Goal: Information Seeking & Learning: Compare options

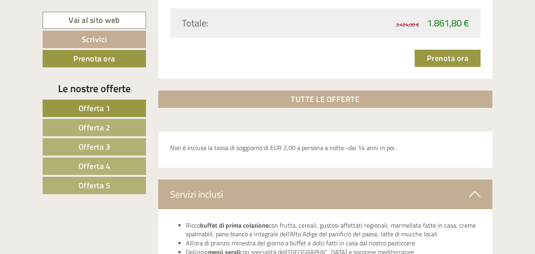
scroll to position [2643, 0]
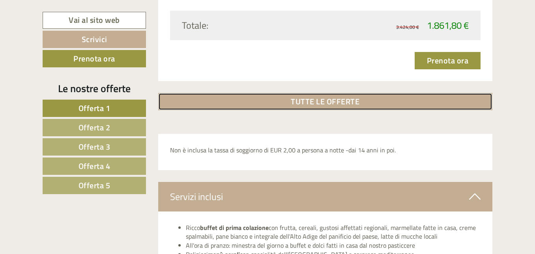
click at [350, 103] on link "TUTTE LE OFFERTE" at bounding box center [325, 101] width 335 height 17
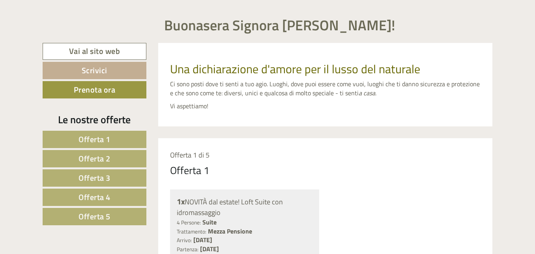
scroll to position [158, 0]
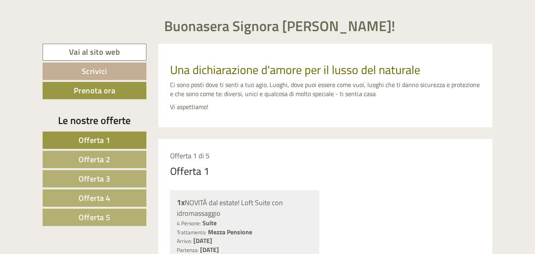
scroll to position [394, 0]
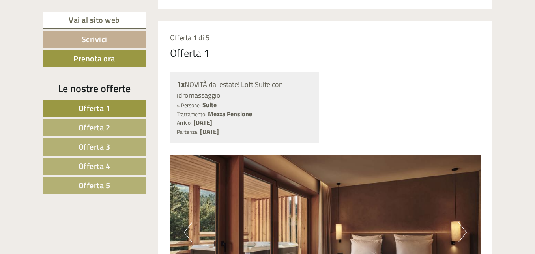
click at [86, 186] on span "Offerta 5" at bounding box center [95, 186] width 32 height 12
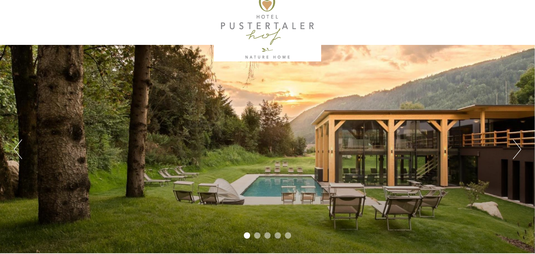
scroll to position [0, 0]
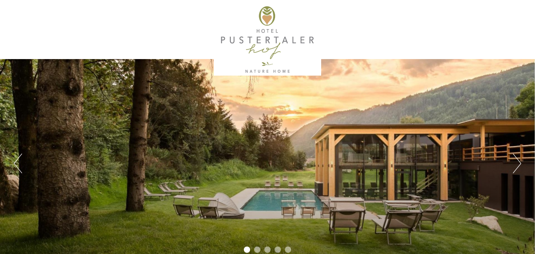
click at [256, 32] on div at bounding box center [268, 40] width 442 height 72
click at [264, 37] on div at bounding box center [268, 40] width 442 height 72
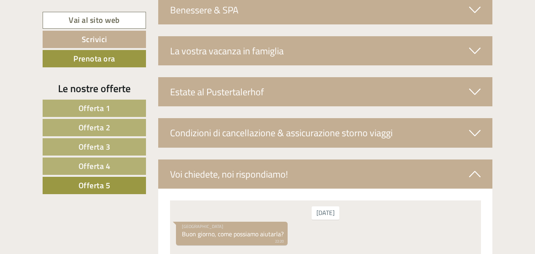
scroll to position [1329, 0]
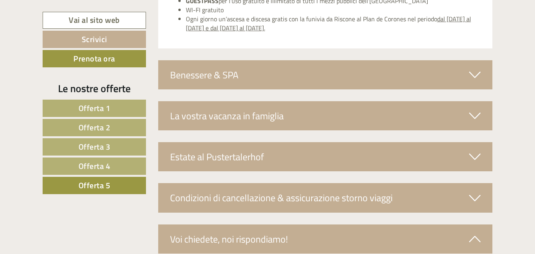
click at [215, 75] on div "Benessere & SPA" at bounding box center [325, 74] width 335 height 29
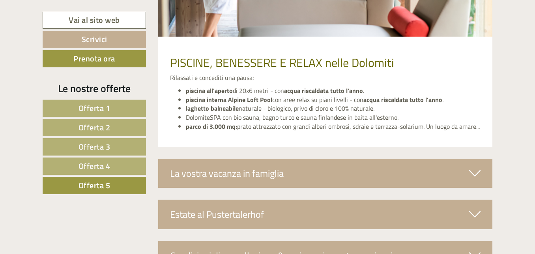
scroll to position [1566, 0]
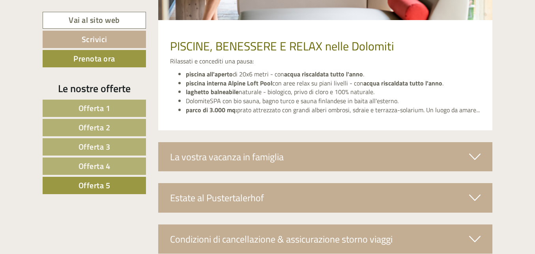
click at [269, 145] on div "La vostra vacanza in famiglia" at bounding box center [325, 156] width 335 height 29
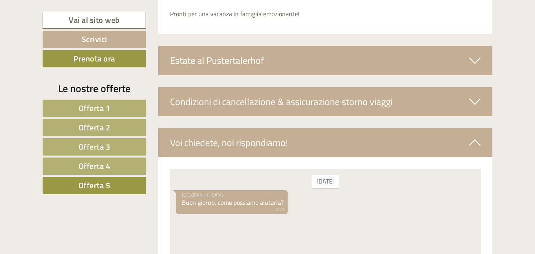
scroll to position [1960, 0]
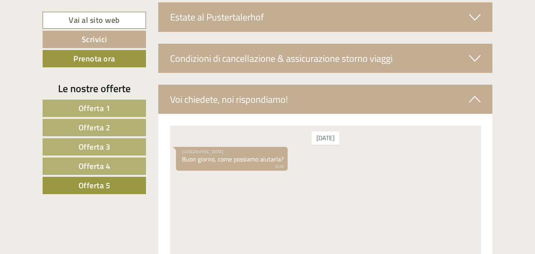
click at [279, 54] on div "Condizioni di cancellazione & assicurazione storno viaggi" at bounding box center [325, 58] width 335 height 29
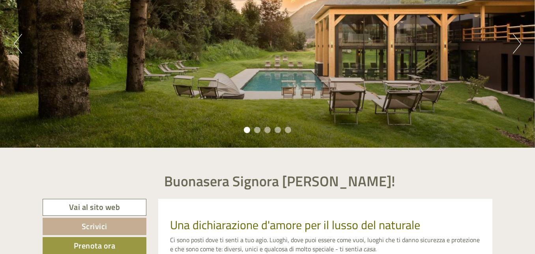
scroll to position [106, 0]
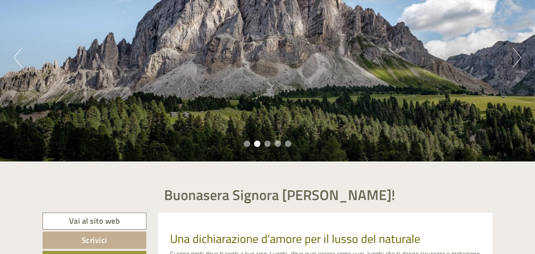
click at [520, 56] on button "Next" at bounding box center [517, 58] width 8 height 20
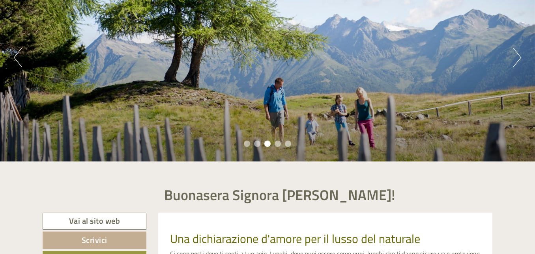
click at [520, 56] on button "Next" at bounding box center [517, 58] width 8 height 20
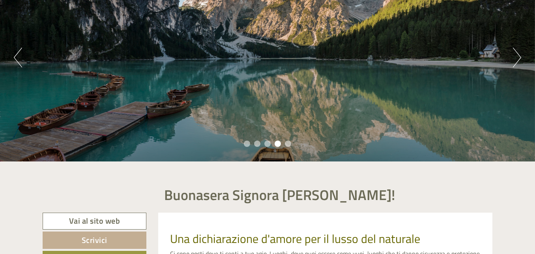
click at [520, 56] on button "Next" at bounding box center [517, 58] width 8 height 20
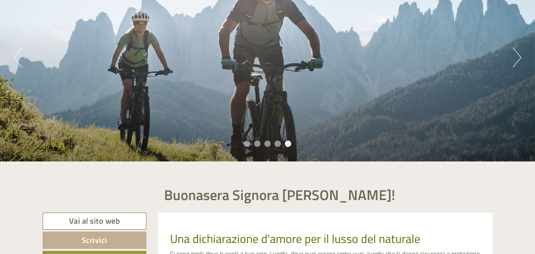
click at [520, 56] on button "Next" at bounding box center [517, 58] width 8 height 20
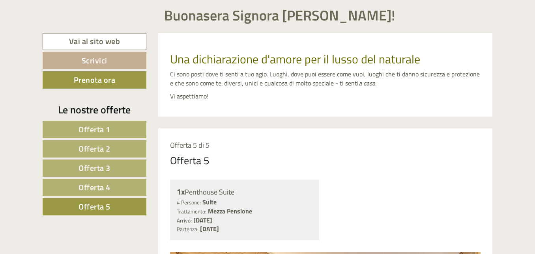
scroll to position [303, 0]
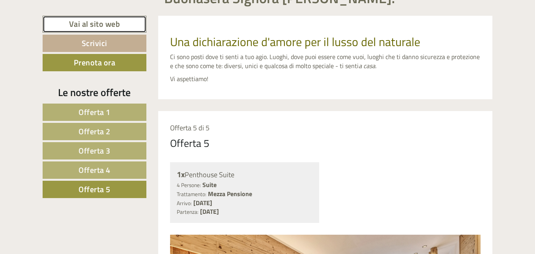
click at [90, 26] on link "Vai al sito web" at bounding box center [95, 24] width 104 height 17
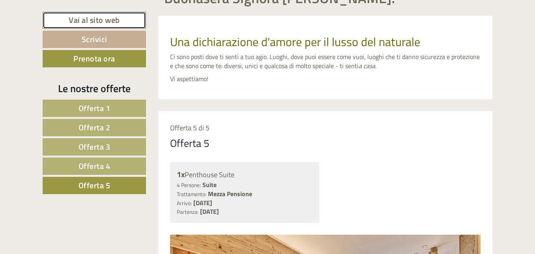
scroll to position [501, 0]
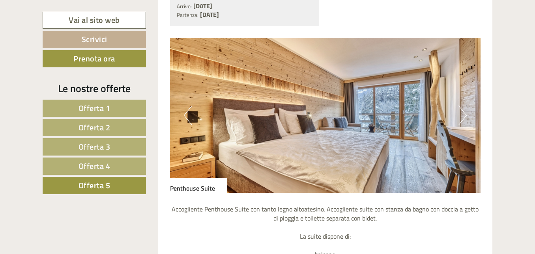
click at [467, 117] on img at bounding box center [325, 115] width 311 height 155
click at [466, 119] on button "Next" at bounding box center [462, 116] width 8 height 20
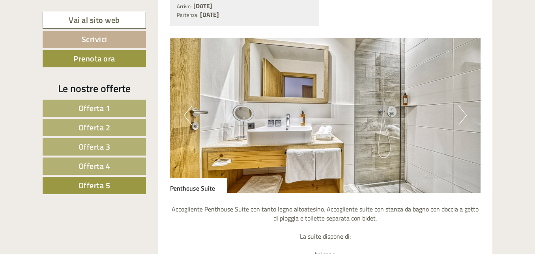
click at [467, 120] on img at bounding box center [325, 115] width 311 height 155
click at [460, 116] on button "Next" at bounding box center [462, 116] width 8 height 20
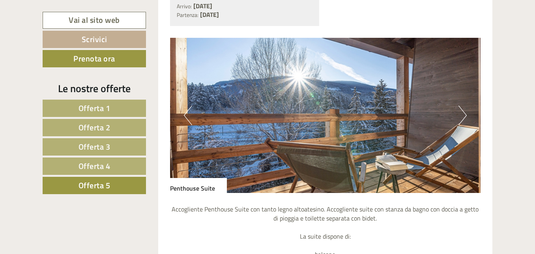
click at [460, 116] on button "Next" at bounding box center [462, 116] width 8 height 20
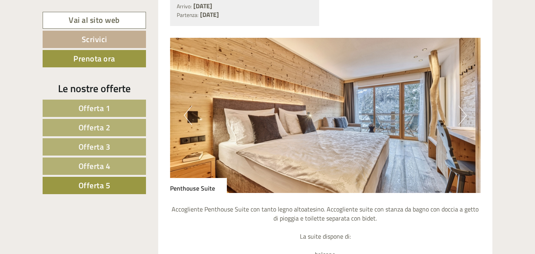
click at [460, 116] on button "Next" at bounding box center [462, 116] width 8 height 20
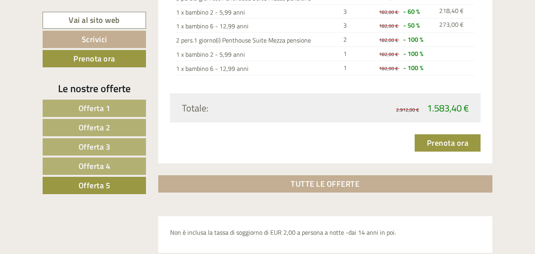
scroll to position [974, 0]
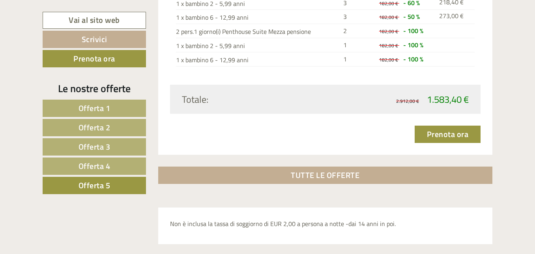
click at [120, 161] on link "Offerta 4" at bounding box center [94, 166] width 103 height 17
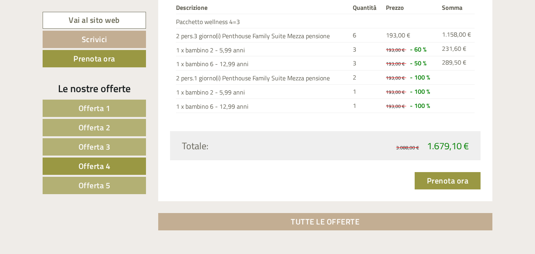
scroll to position [888, 0]
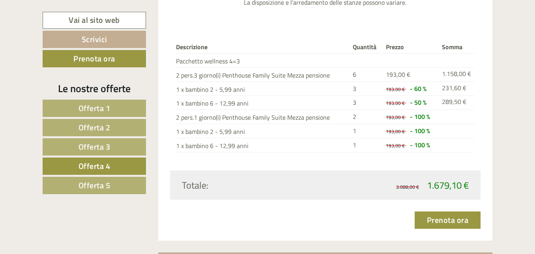
click at [118, 187] on link "Offerta 5" at bounding box center [94, 185] width 103 height 17
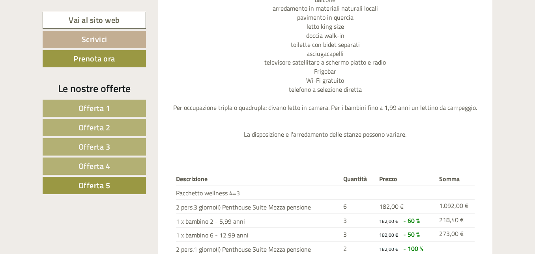
scroll to position [770, 0]
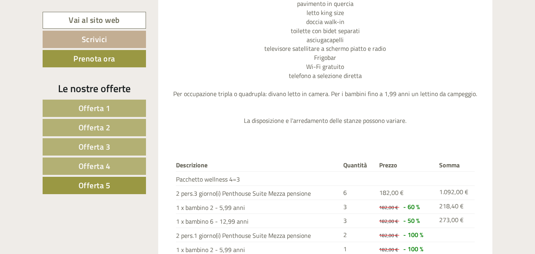
click at [107, 168] on span "Offerta 4" at bounding box center [95, 166] width 32 height 12
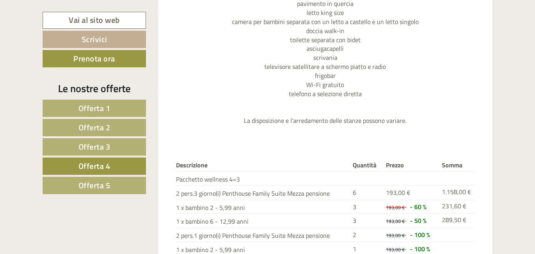
scroll to position [415, 0]
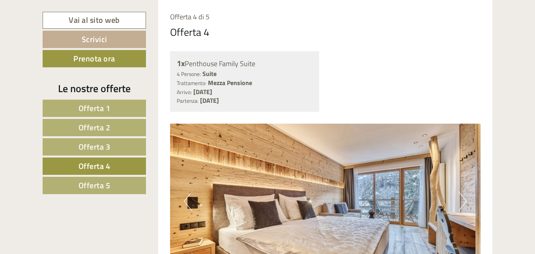
click at [89, 149] on span "Offerta 3" at bounding box center [95, 147] width 32 height 12
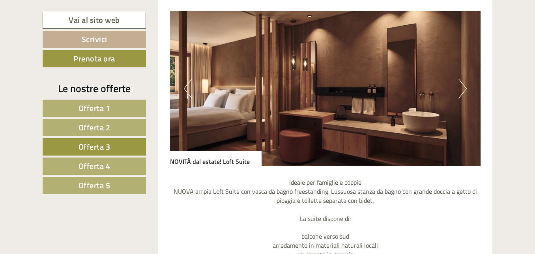
scroll to position [651, 0]
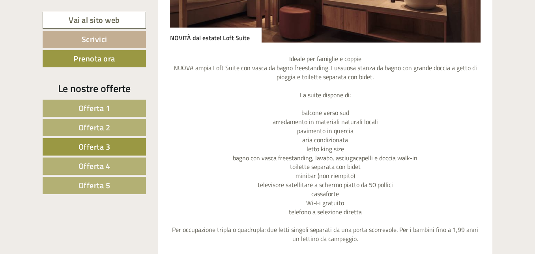
click at [118, 171] on link "Offerta 4" at bounding box center [94, 166] width 103 height 17
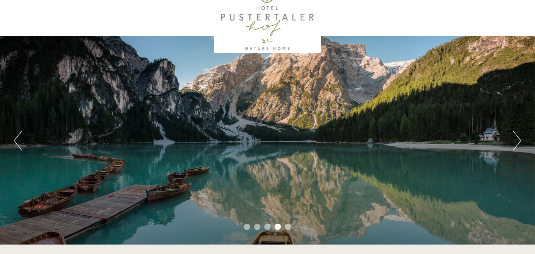
scroll to position [20, 0]
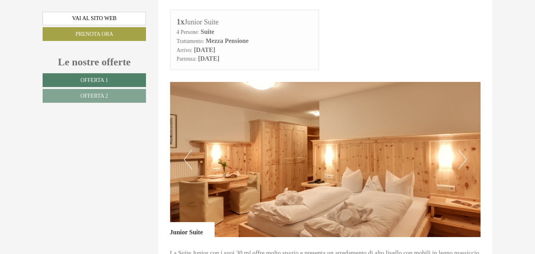
scroll to position [395, 0]
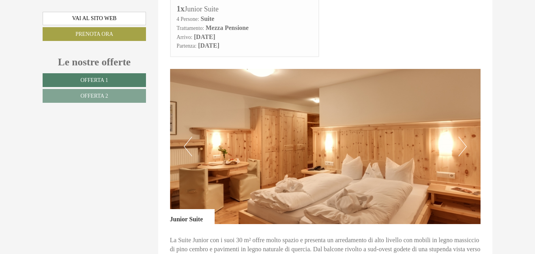
click at [462, 145] on button "Next" at bounding box center [462, 147] width 8 height 20
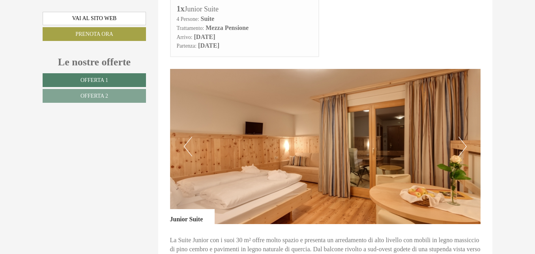
click at [462, 145] on button "Next" at bounding box center [462, 147] width 8 height 20
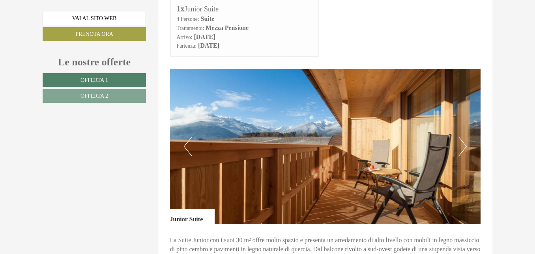
click at [462, 145] on button "Next" at bounding box center [462, 147] width 8 height 20
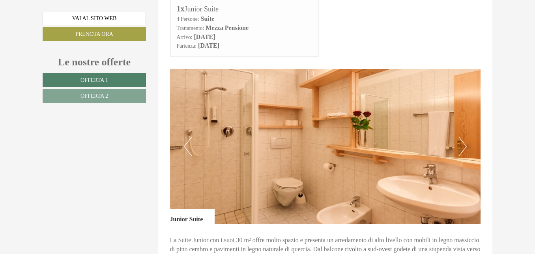
click at [462, 145] on button "Next" at bounding box center [462, 147] width 8 height 20
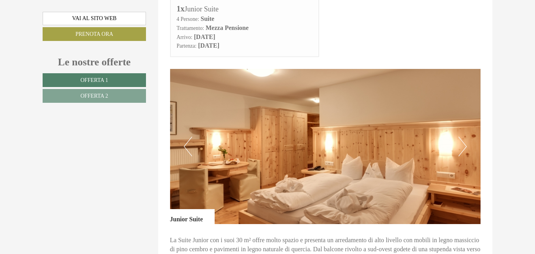
click at [462, 145] on button "Next" at bounding box center [462, 147] width 8 height 20
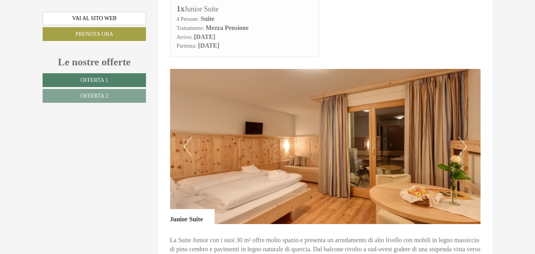
click at [462, 145] on button "Next" at bounding box center [462, 147] width 8 height 20
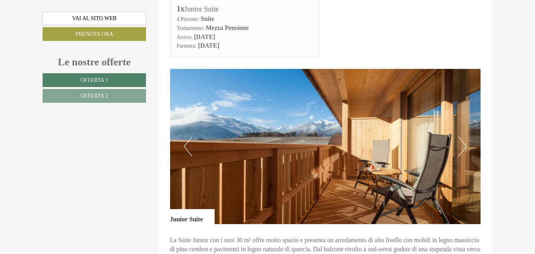
click at [462, 145] on button "Next" at bounding box center [462, 147] width 8 height 20
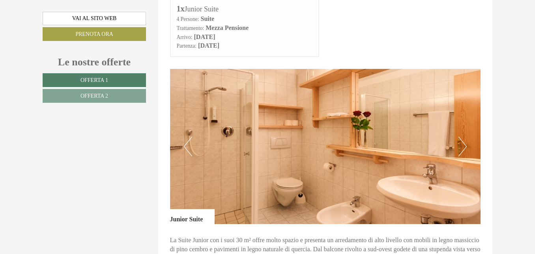
click at [462, 145] on button "Next" at bounding box center [462, 147] width 8 height 20
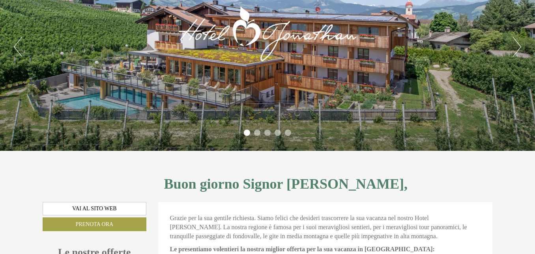
scroll to position [39, 0]
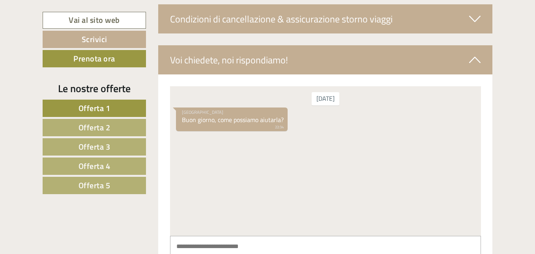
scroll to position [3117, 0]
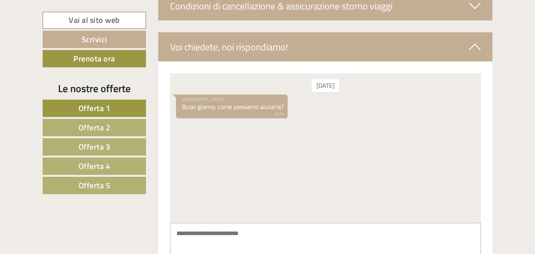
click at [135, 181] on link "Offerta 5" at bounding box center [94, 185] width 103 height 17
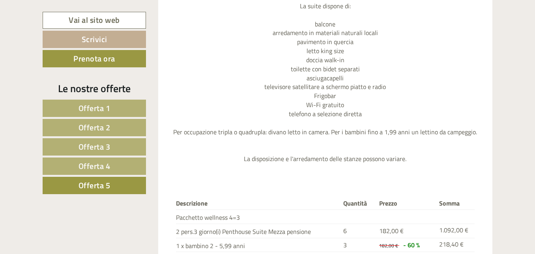
scroll to position [730, 0]
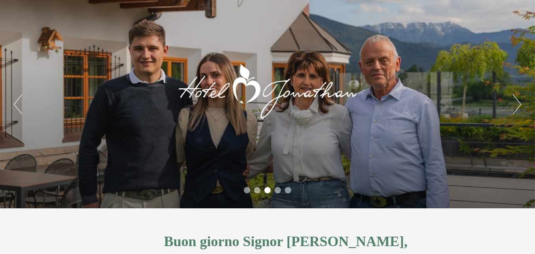
click at [517, 99] on button "Next" at bounding box center [517, 105] width 8 height 20
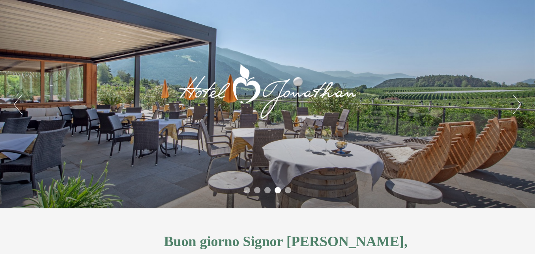
click at [517, 99] on button "Next" at bounding box center [517, 105] width 8 height 20
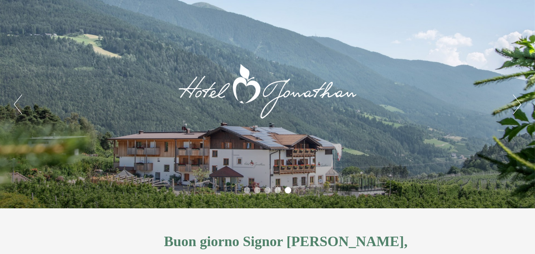
click at [517, 99] on button "Next" at bounding box center [517, 105] width 8 height 20
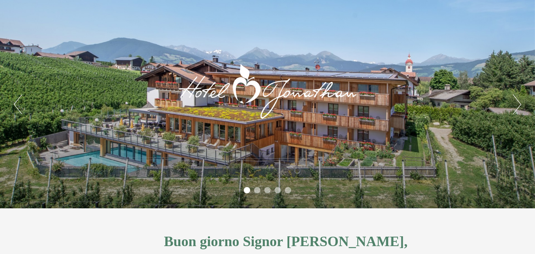
click at [517, 99] on button "Next" at bounding box center [517, 105] width 8 height 20
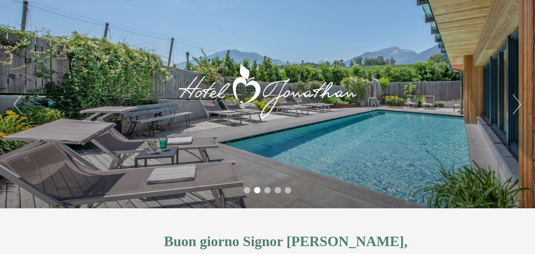
click at [517, 99] on button "Next" at bounding box center [517, 105] width 8 height 20
